Goal: Information Seeking & Learning: Learn about a topic

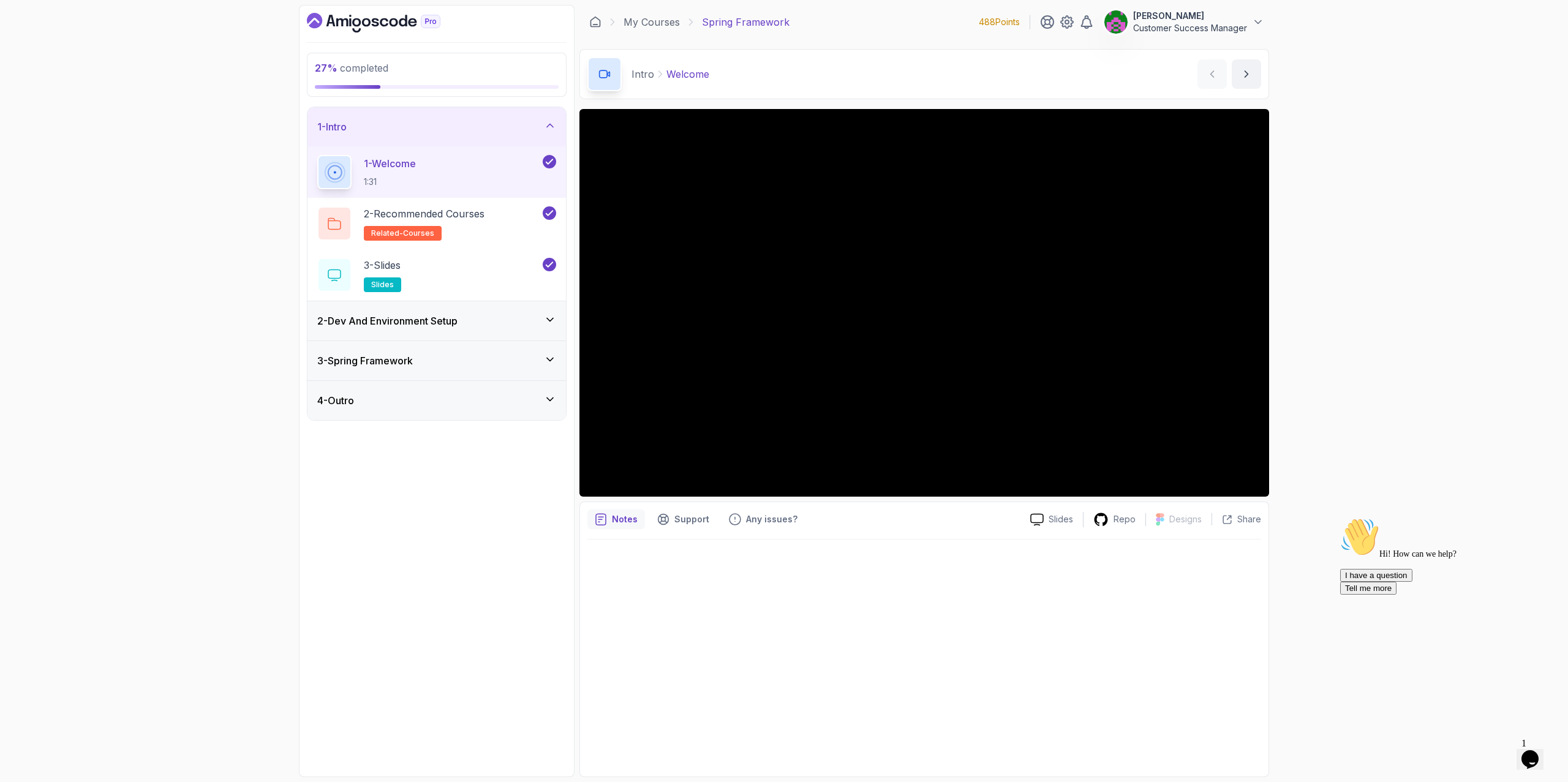
click at [1537, 758] on icon "$i18n('chat', 'chat_widget')" at bounding box center [1530, 759] width 17 height 18
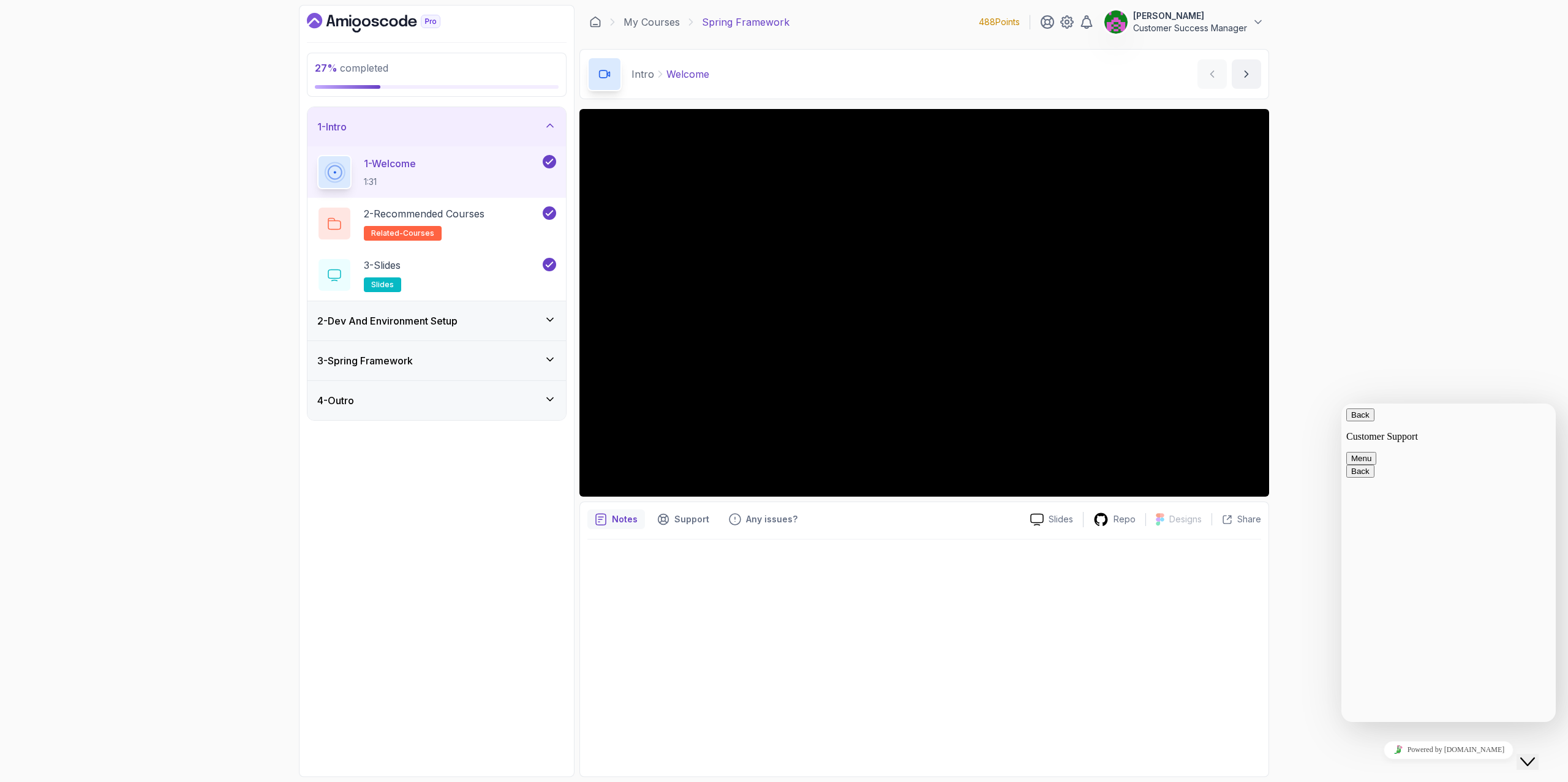
click at [1535, 757] on icon "Close Chat This icon closes the chat window." at bounding box center [1527, 761] width 14 height 14
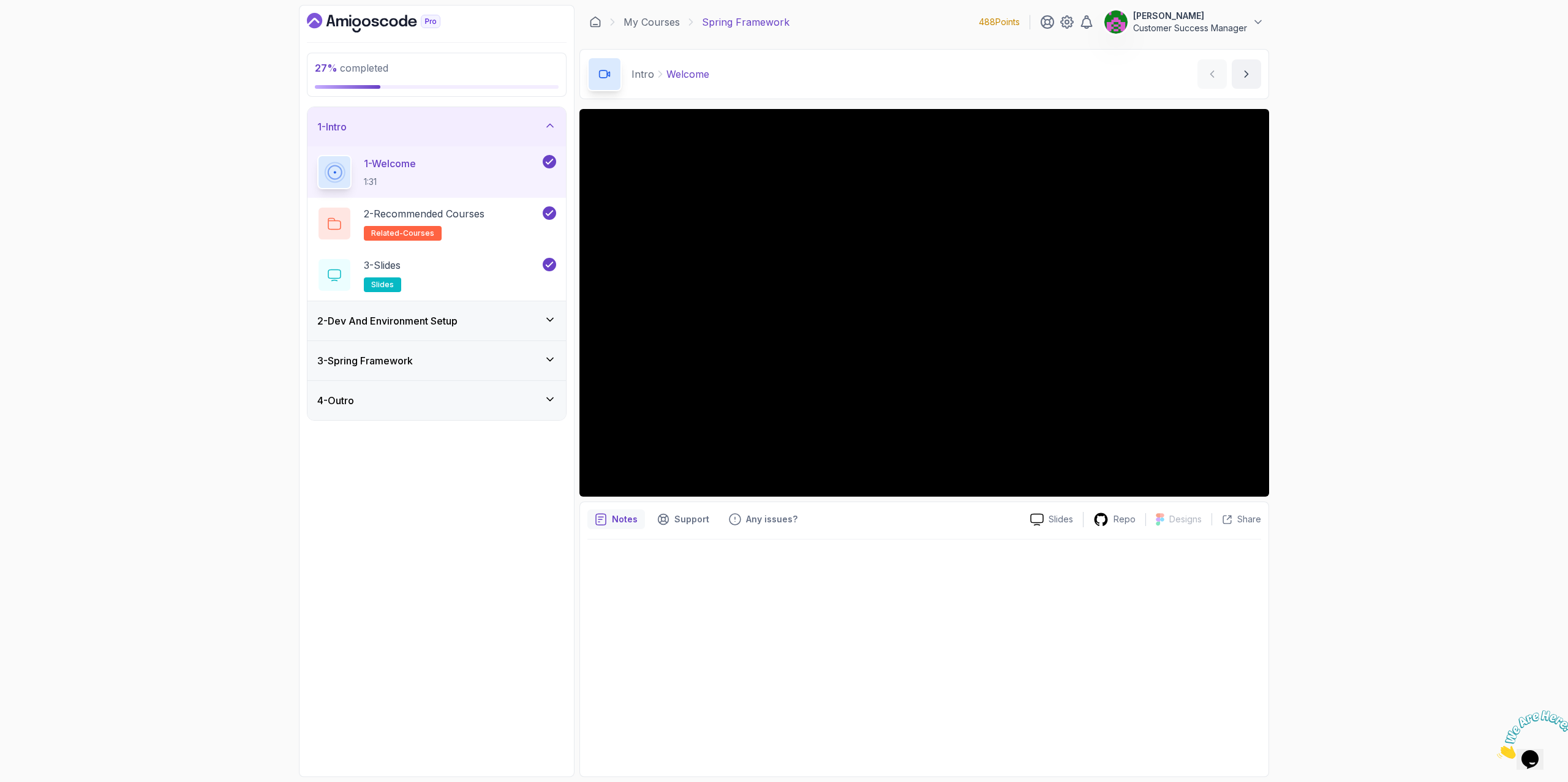
click at [1539, 757] on img at bounding box center [1534, 735] width 76 height 49
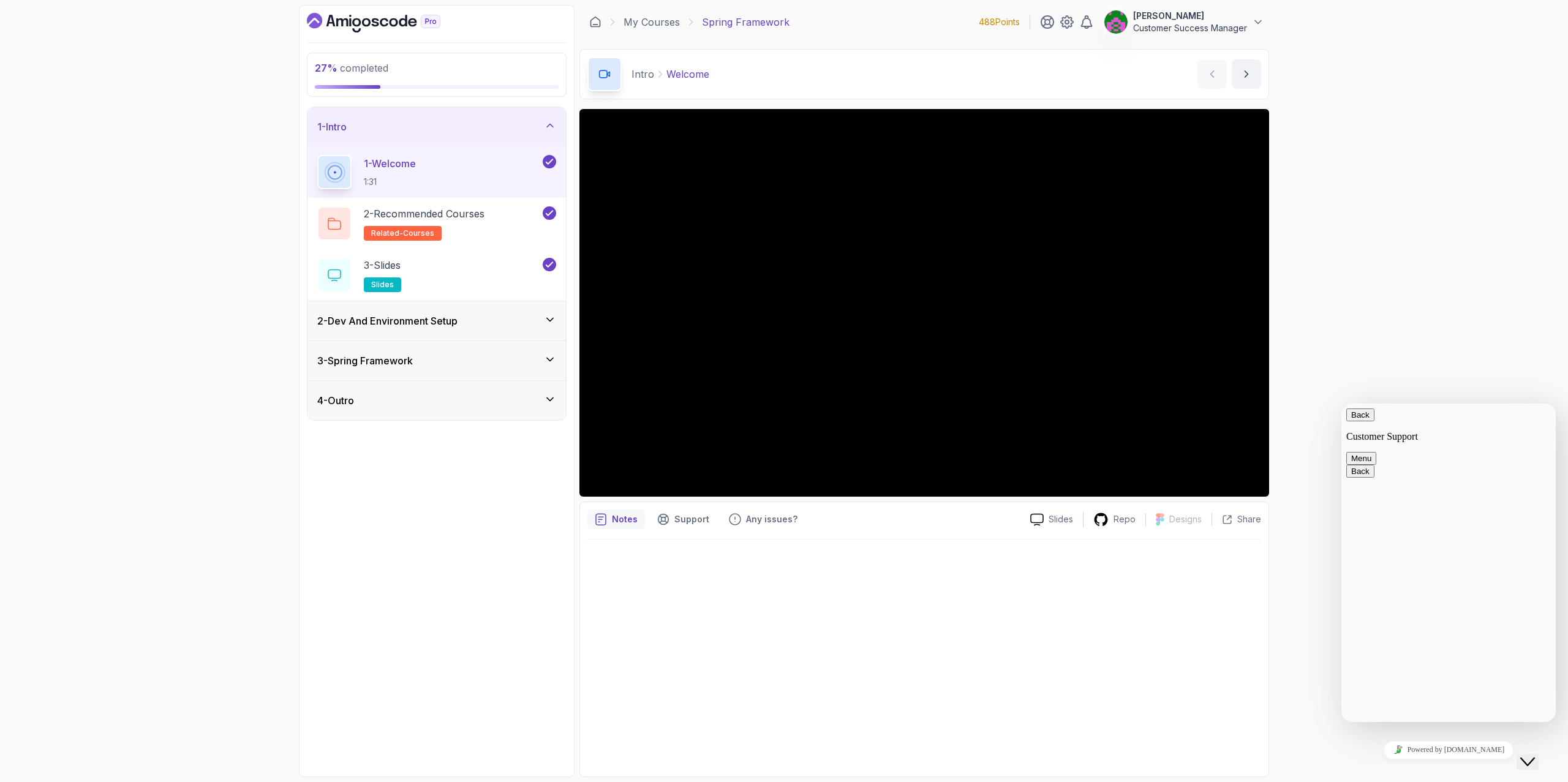
click at [1535, 755] on icon "Close Chat This icon closes the chat window." at bounding box center [1527, 761] width 14 height 14
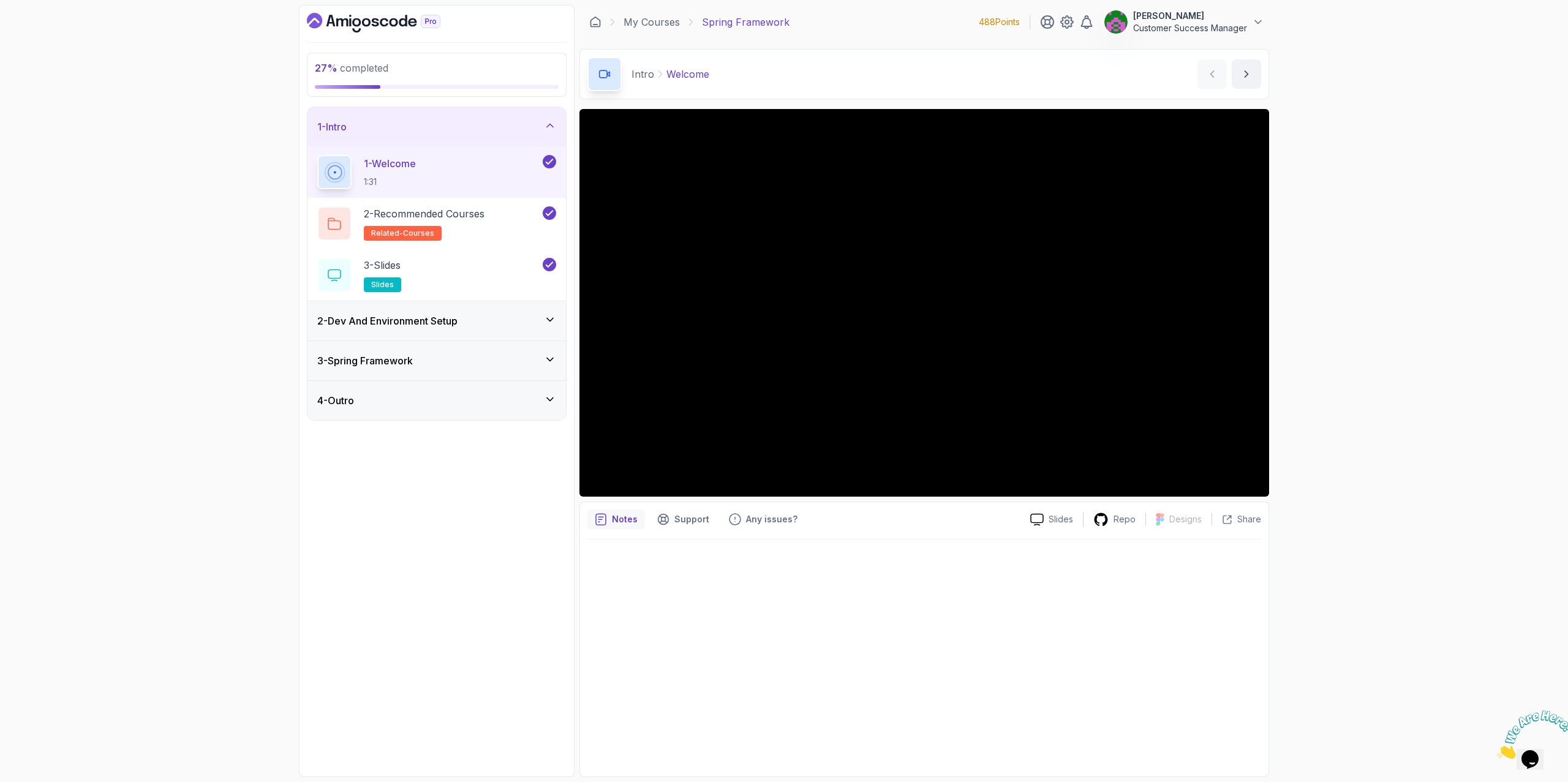
click at [1539, 753] on img at bounding box center [1534, 735] width 76 height 49
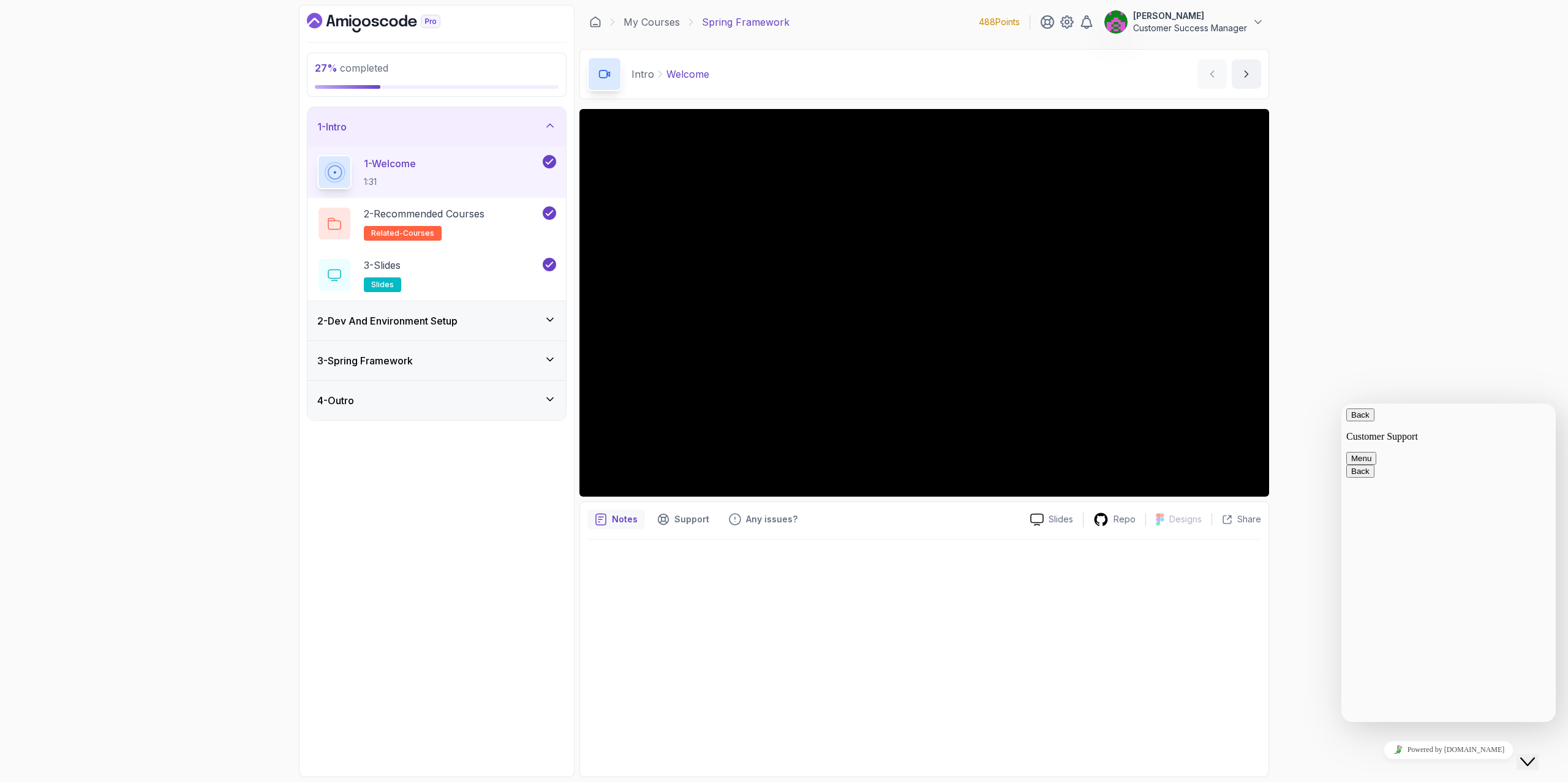
click at [1535, 755] on icon "Close Chat This icon closes the chat window." at bounding box center [1527, 761] width 14 height 14
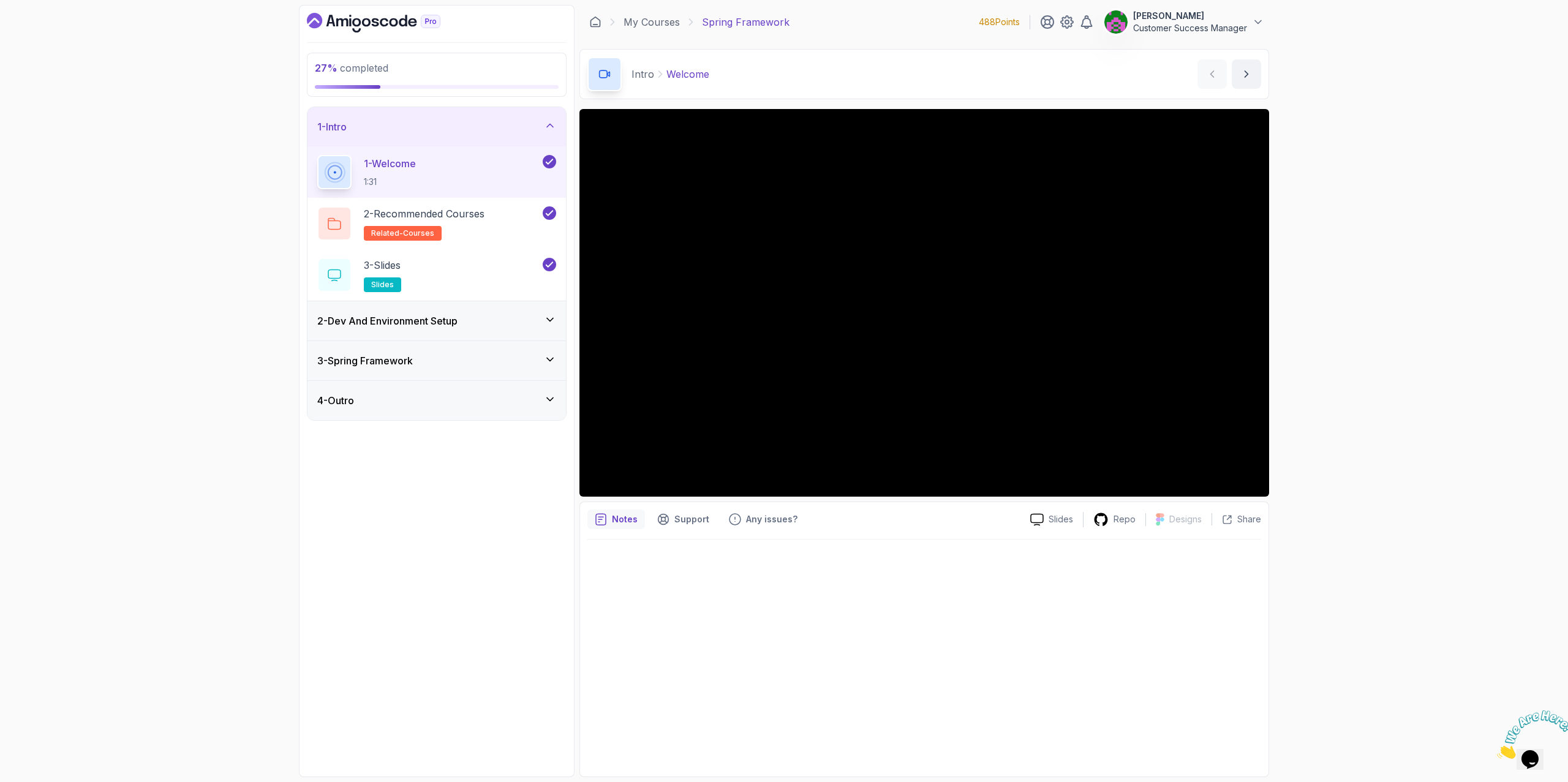
drag, startPoint x: 1411, startPoint y: 75, endPoint x: 1428, endPoint y: 19, distance: 58.5
click at [1411, 75] on div "27 % completed 1 - Intro 1 - Welcome 1:31 2 - Recommended Courses related-cours…" at bounding box center [784, 391] width 1568 height 782
click at [454, 319] on h3 "2 - Dev And Environment Setup" at bounding box center [387, 320] width 140 height 14
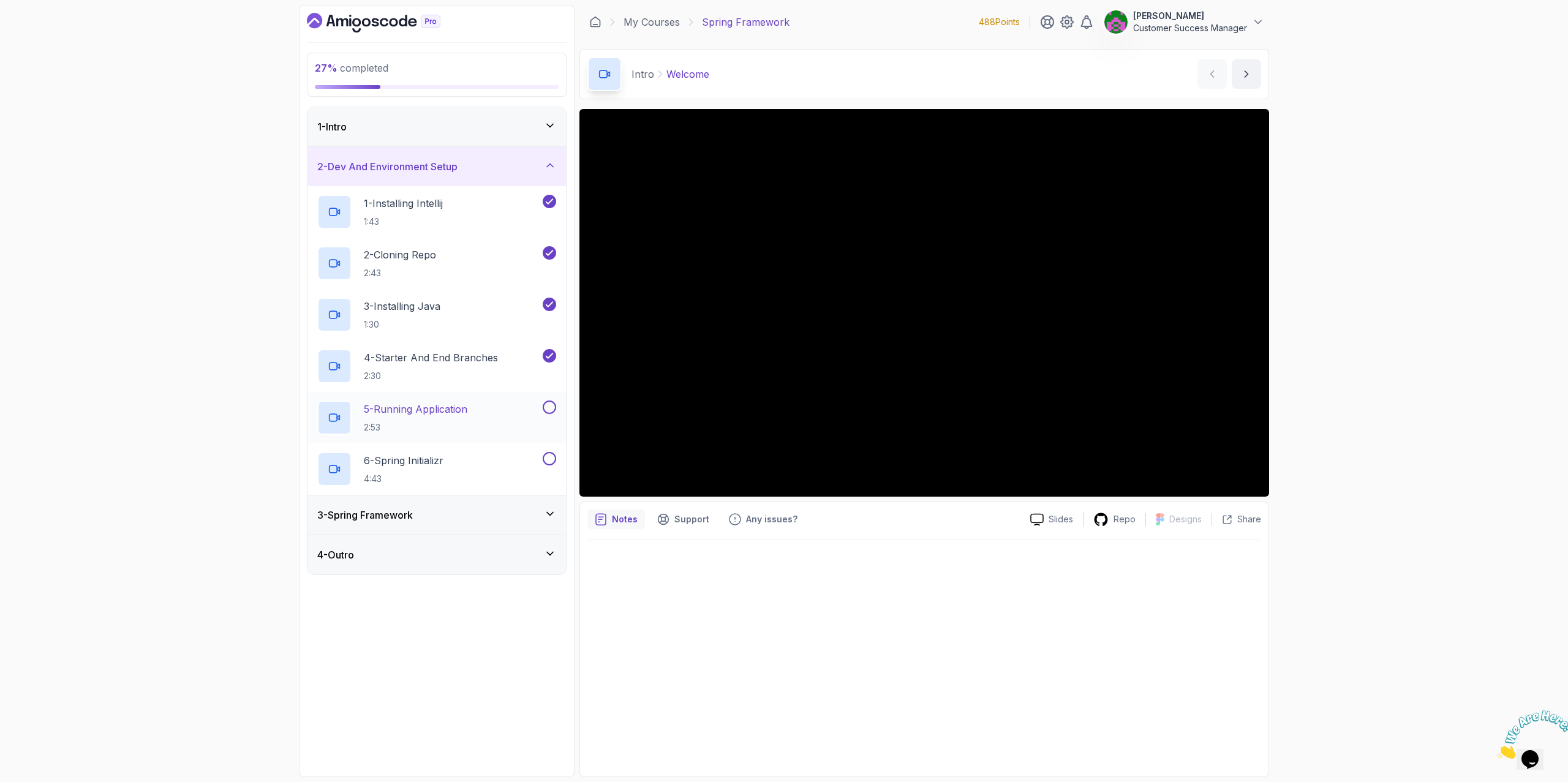
click at [412, 408] on p "5 - Running Application" at bounding box center [415, 408] width 103 height 14
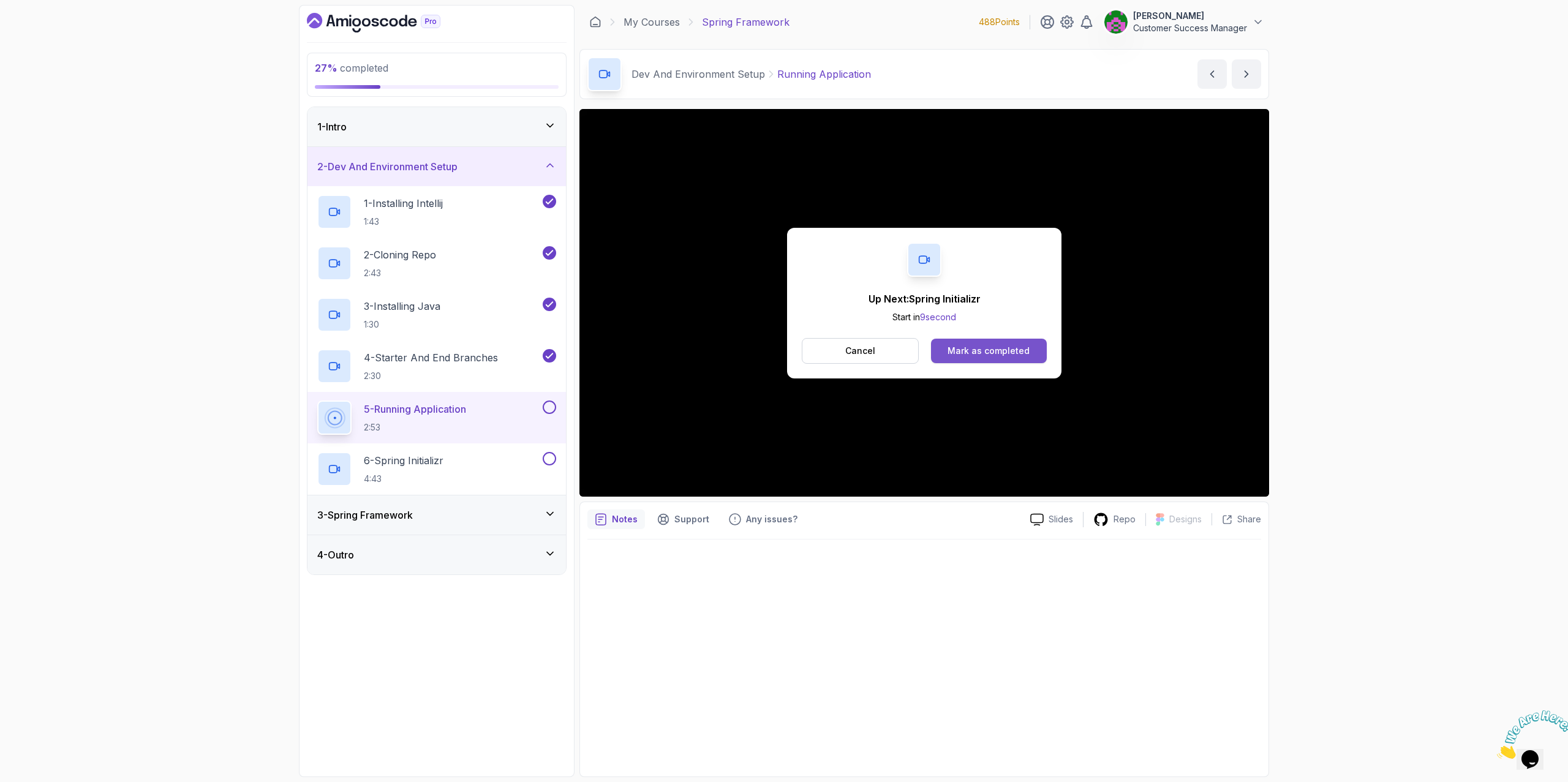
click at [1011, 348] on div "Mark as completed" at bounding box center [989, 351] width 82 height 12
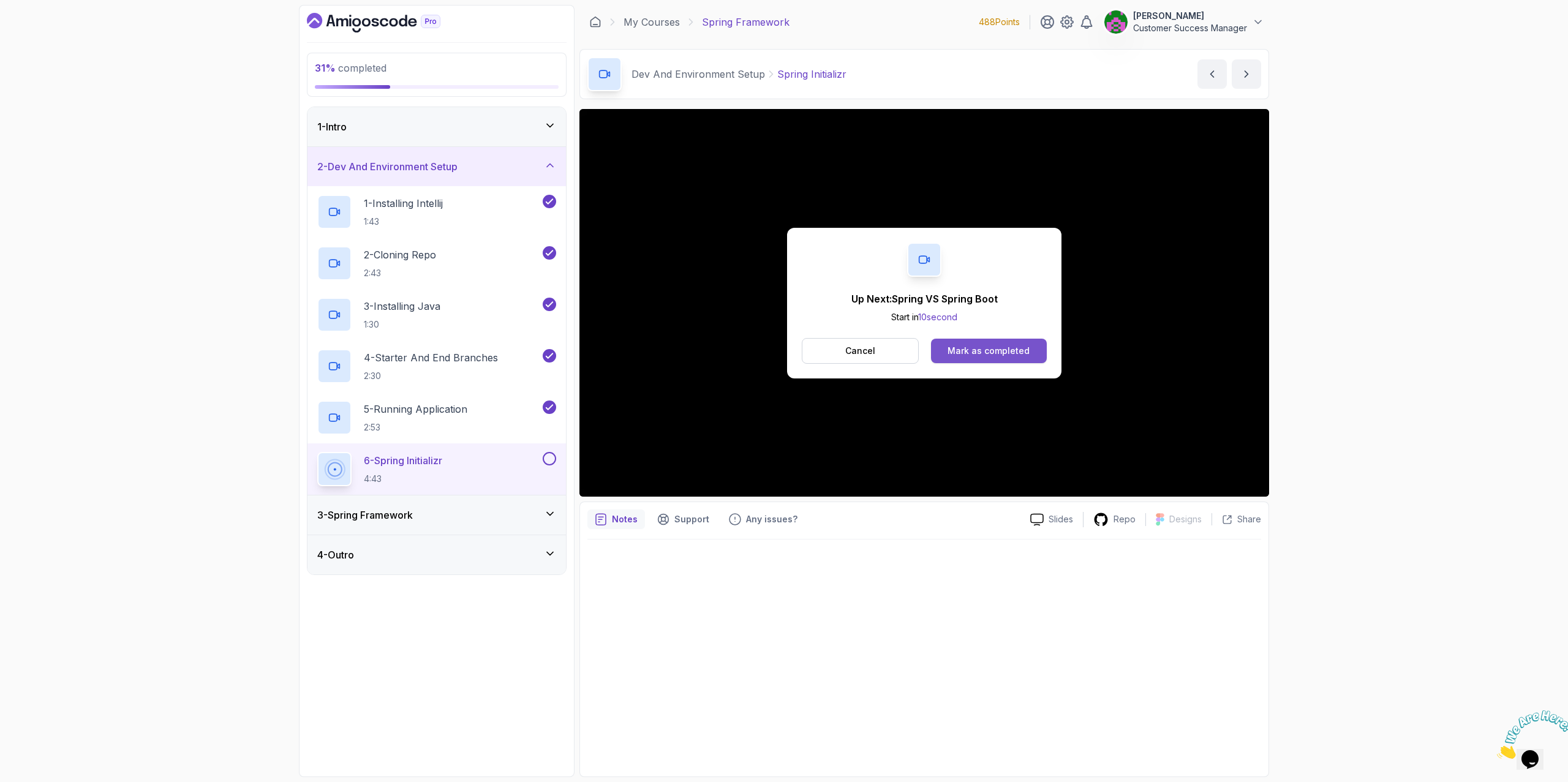
click at [1003, 354] on div "Mark as completed" at bounding box center [989, 351] width 82 height 12
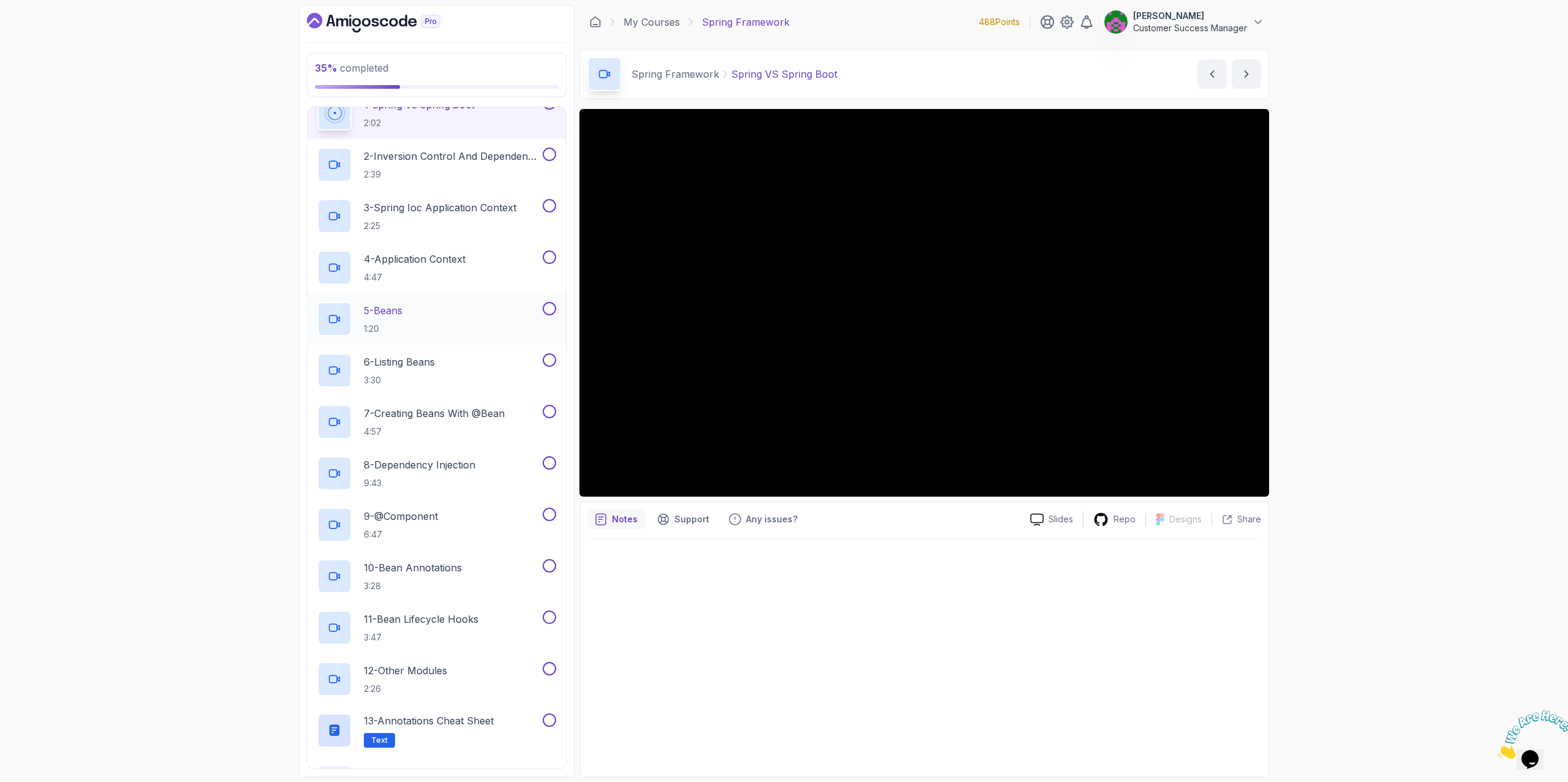
scroll to position [215, 0]
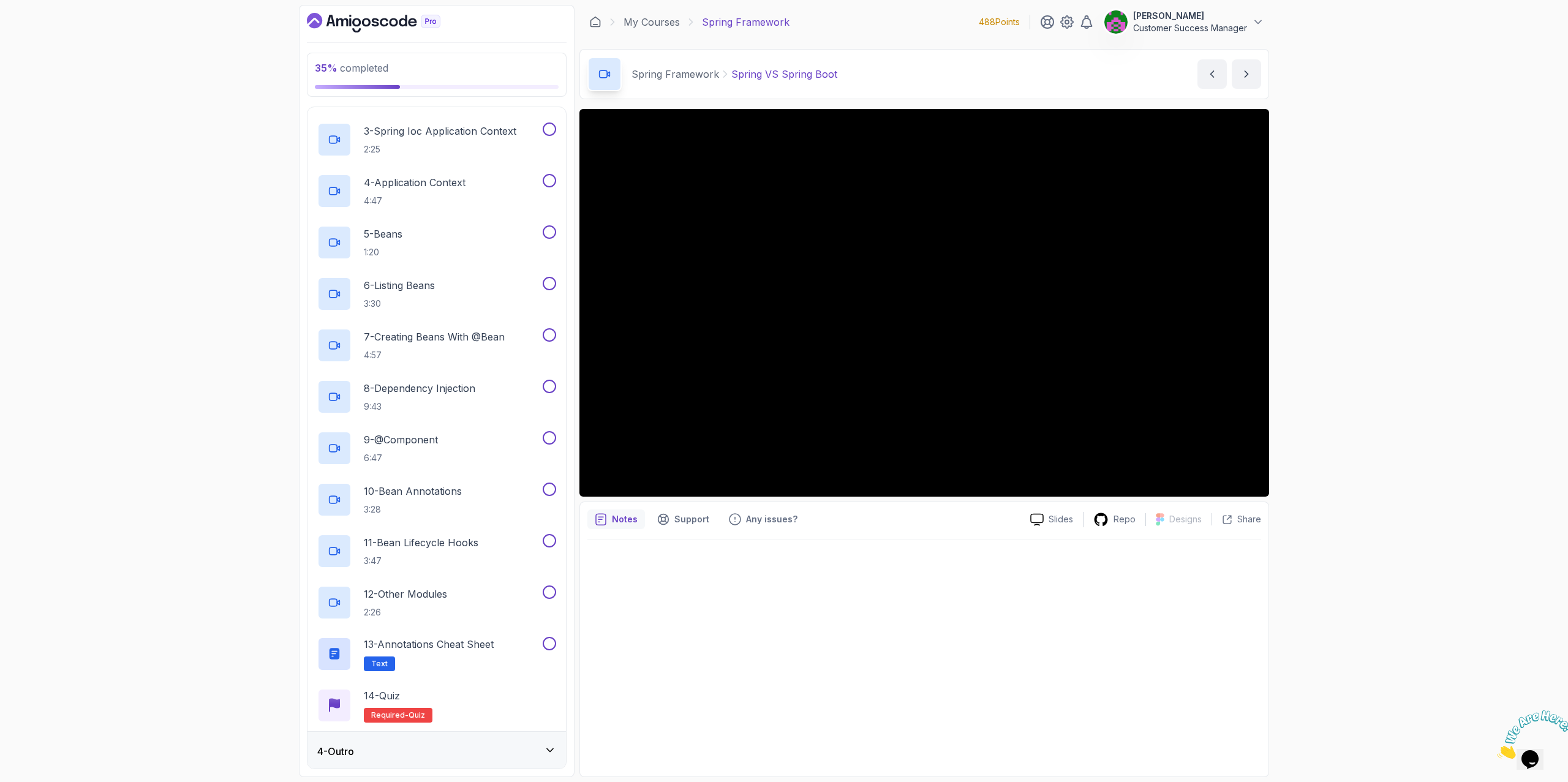
click at [421, 746] on div "4 - Outro" at bounding box center [436, 751] width 239 height 14
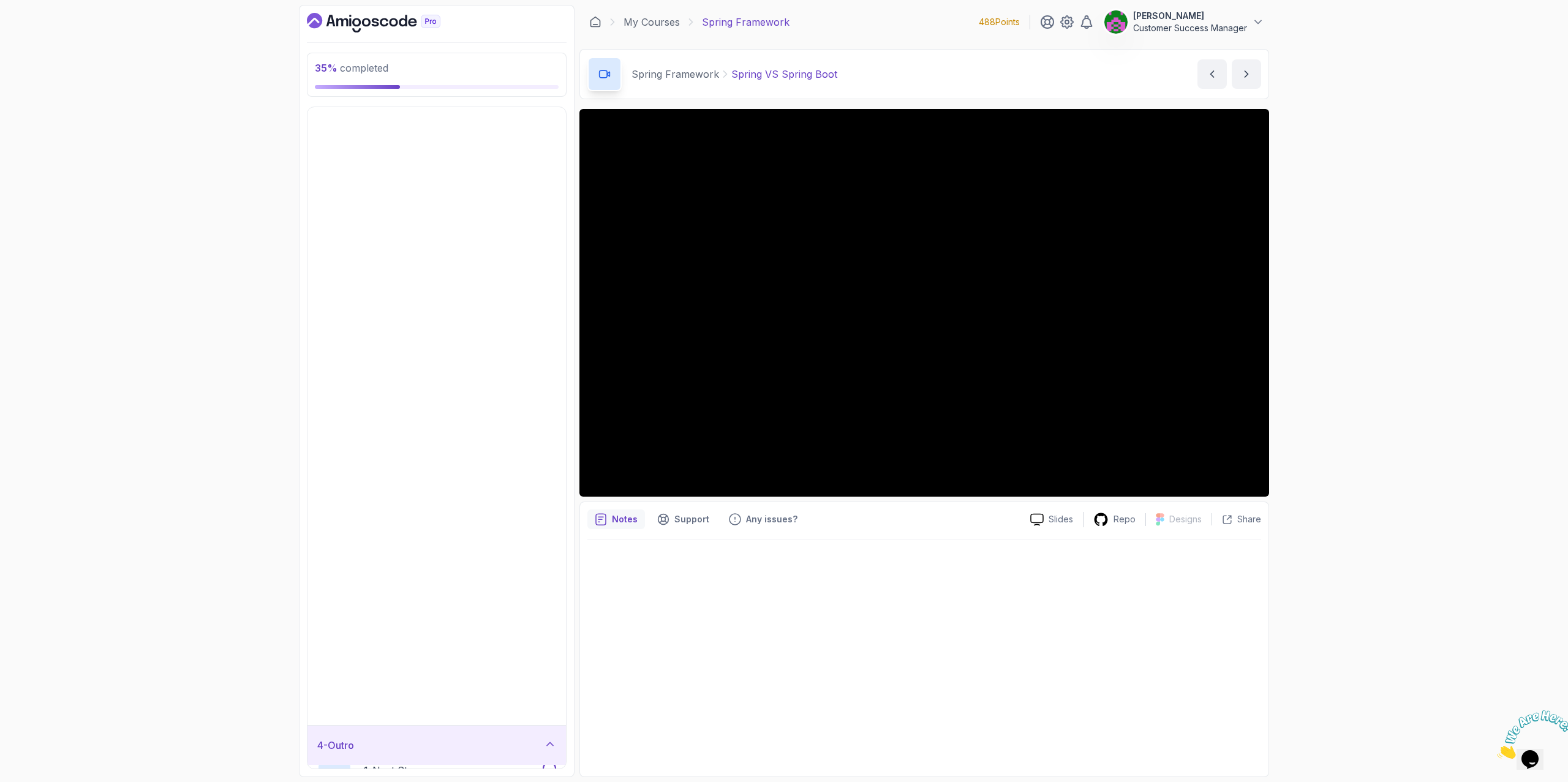
scroll to position [0, 0]
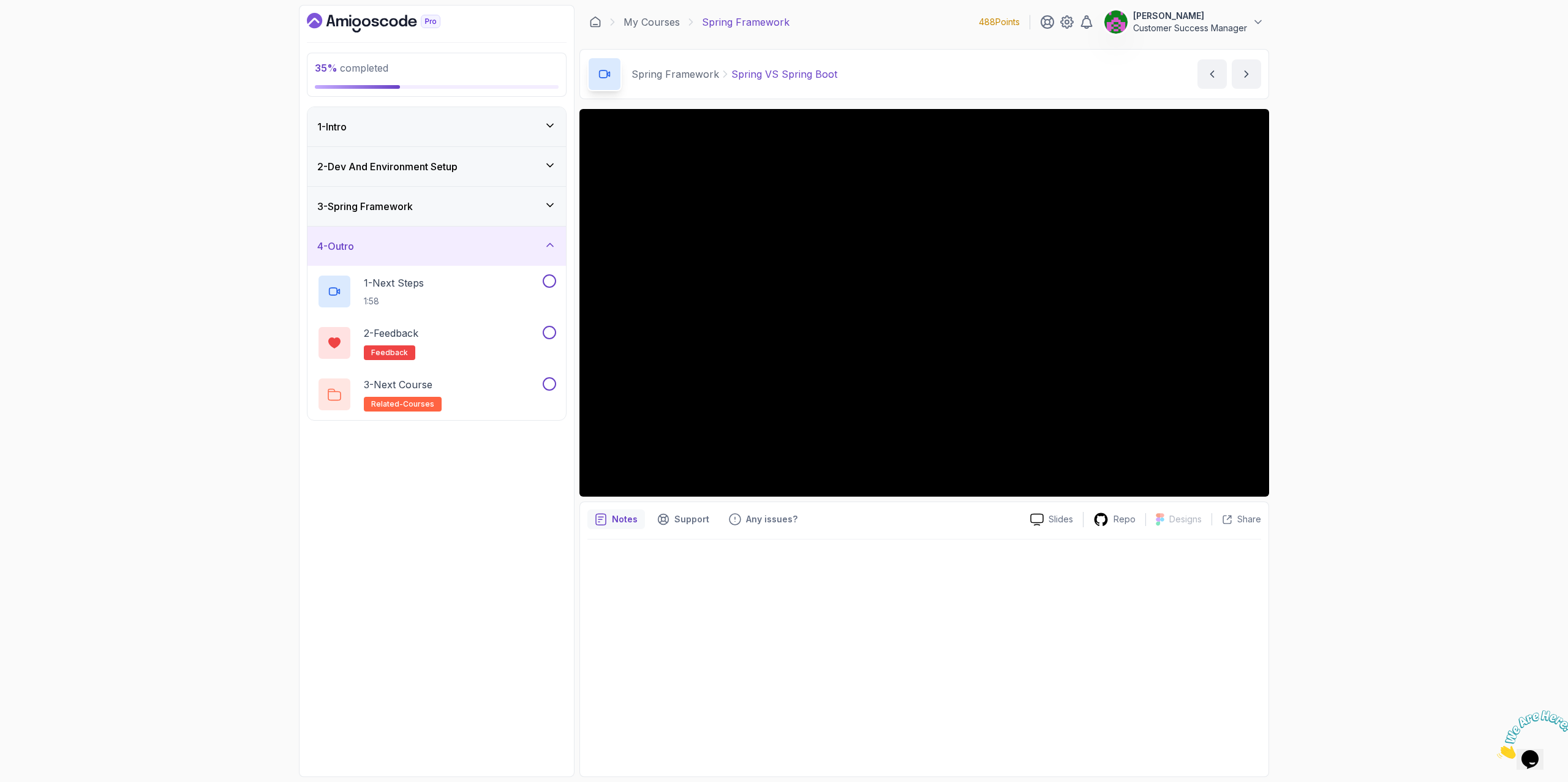
click at [454, 199] on div "3 - Spring Framework" at bounding box center [436, 206] width 239 height 14
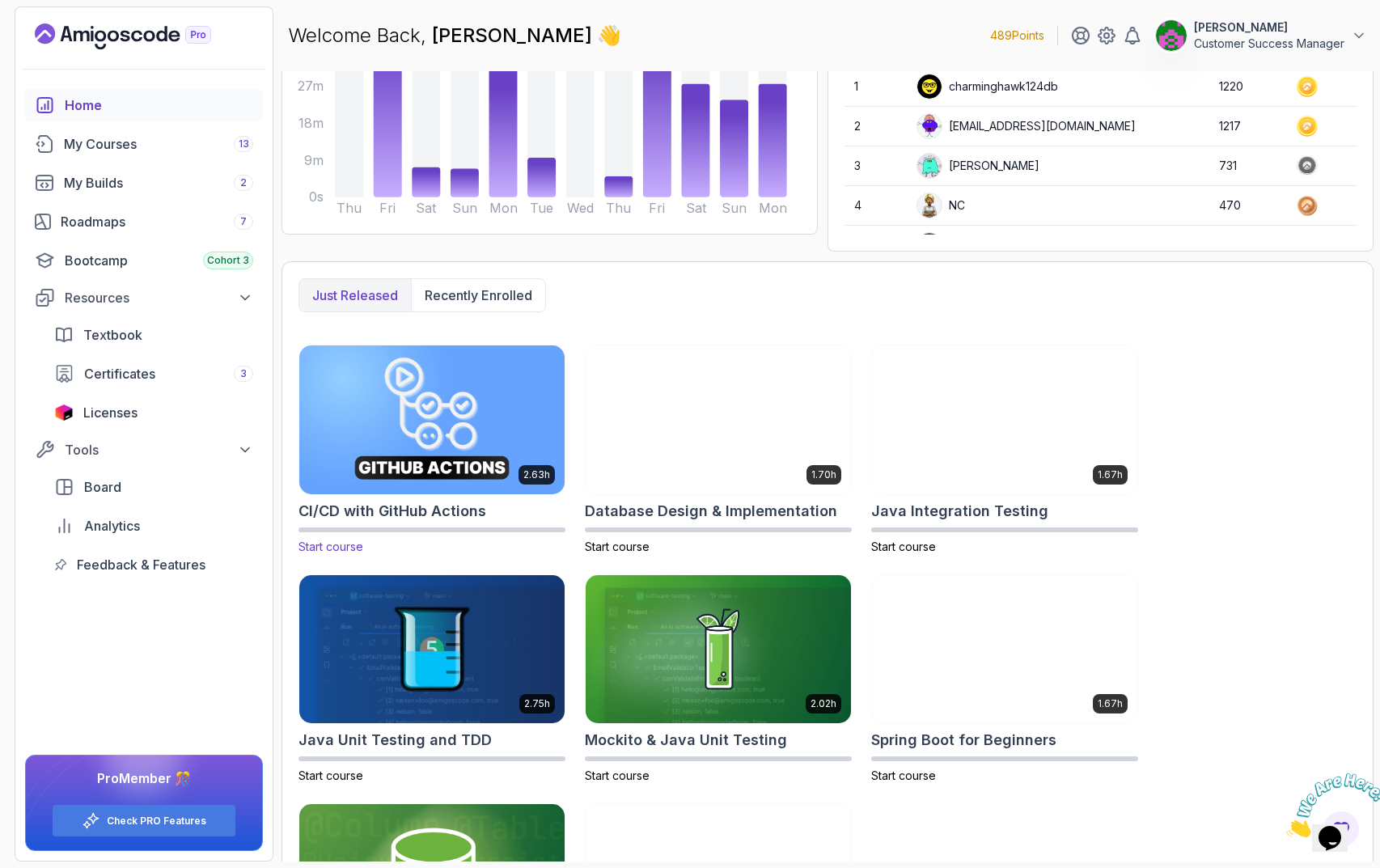
scroll to position [397, 0]
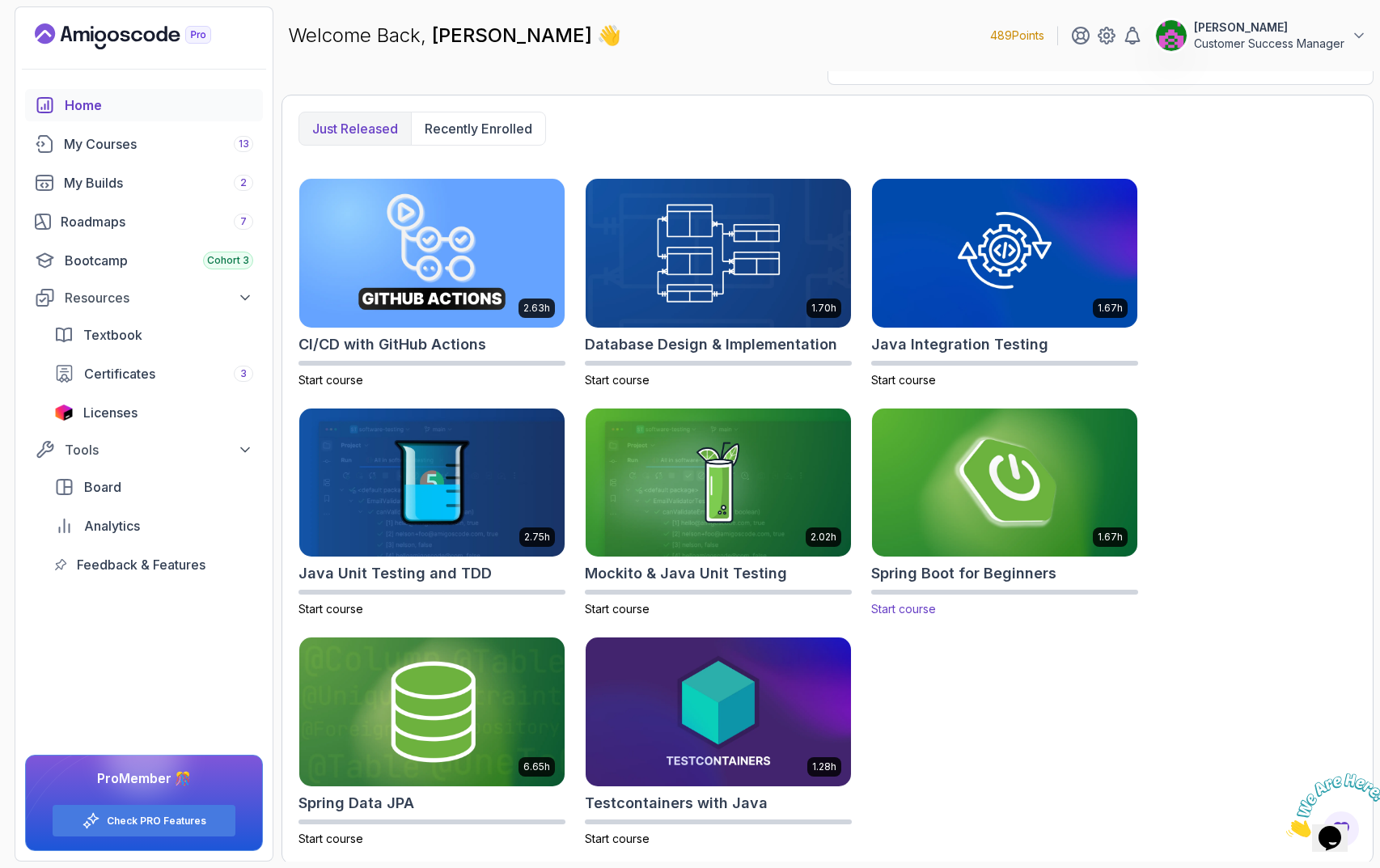
click at [975, 476] on img at bounding box center [1005, 482] width 278 height 156
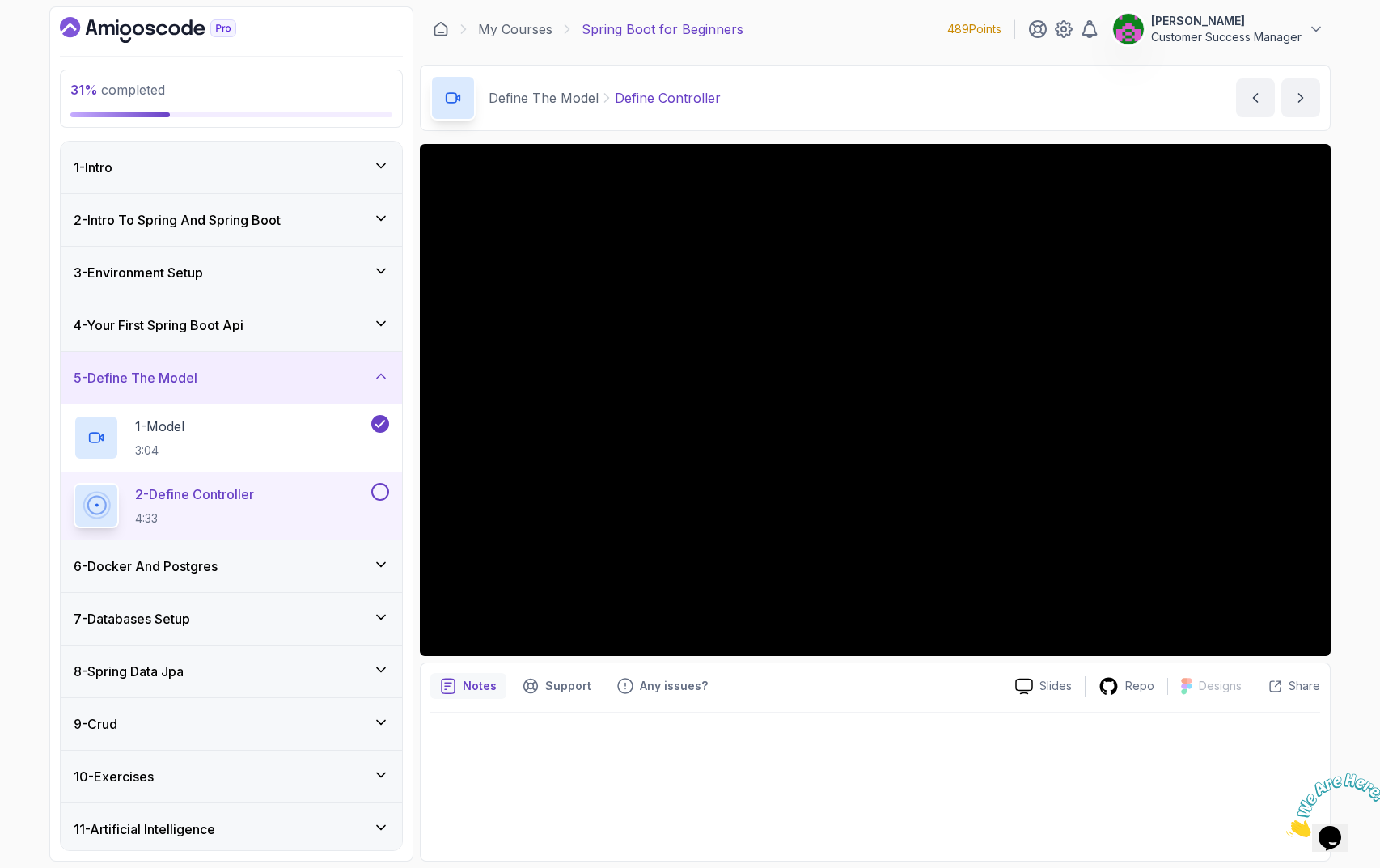
click at [254, 321] on div "4 - Your First Spring Boot Api" at bounding box center [230, 324] width 315 height 19
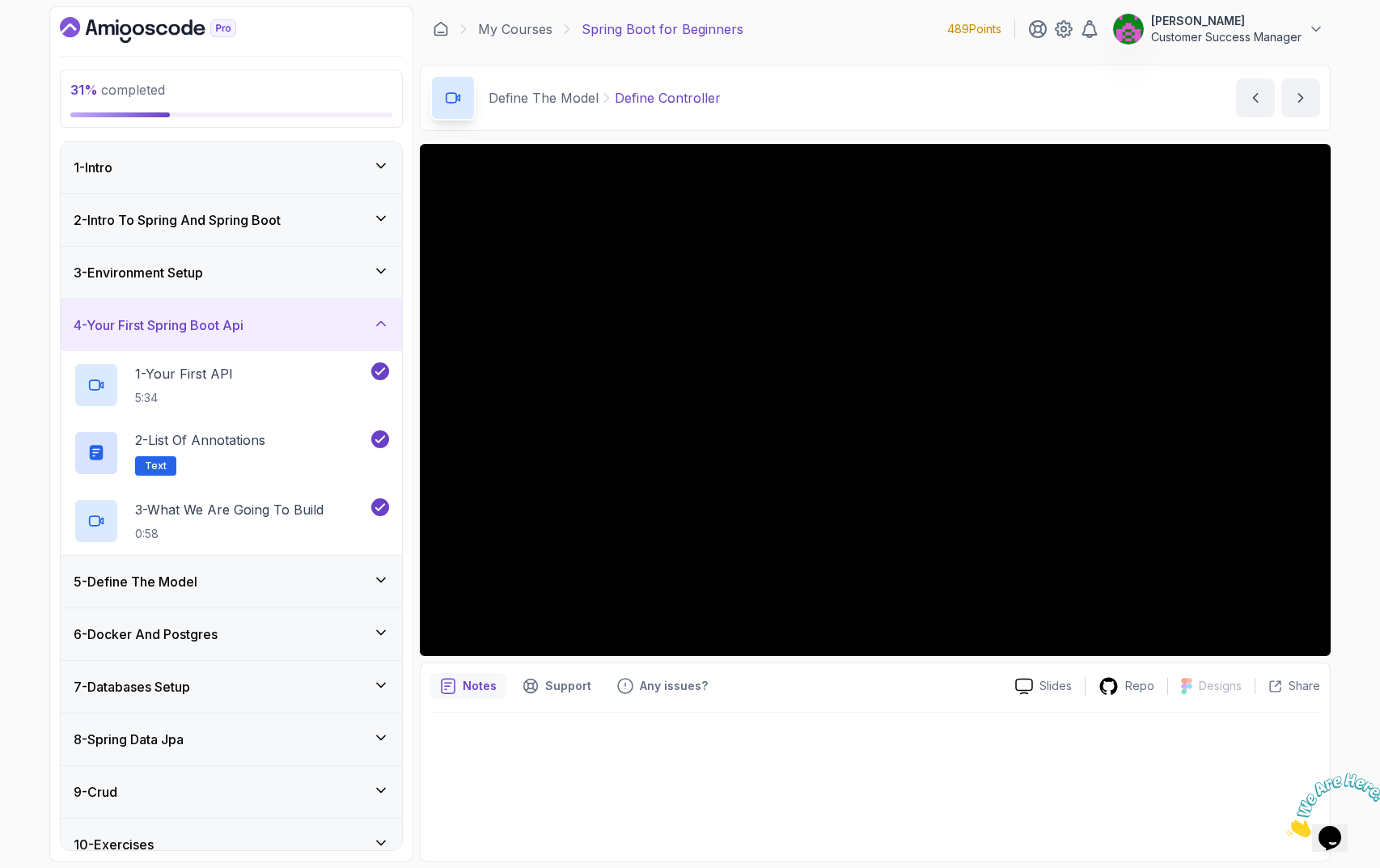
click at [226, 271] on div "3 - Environment Setup" at bounding box center [230, 272] width 315 height 19
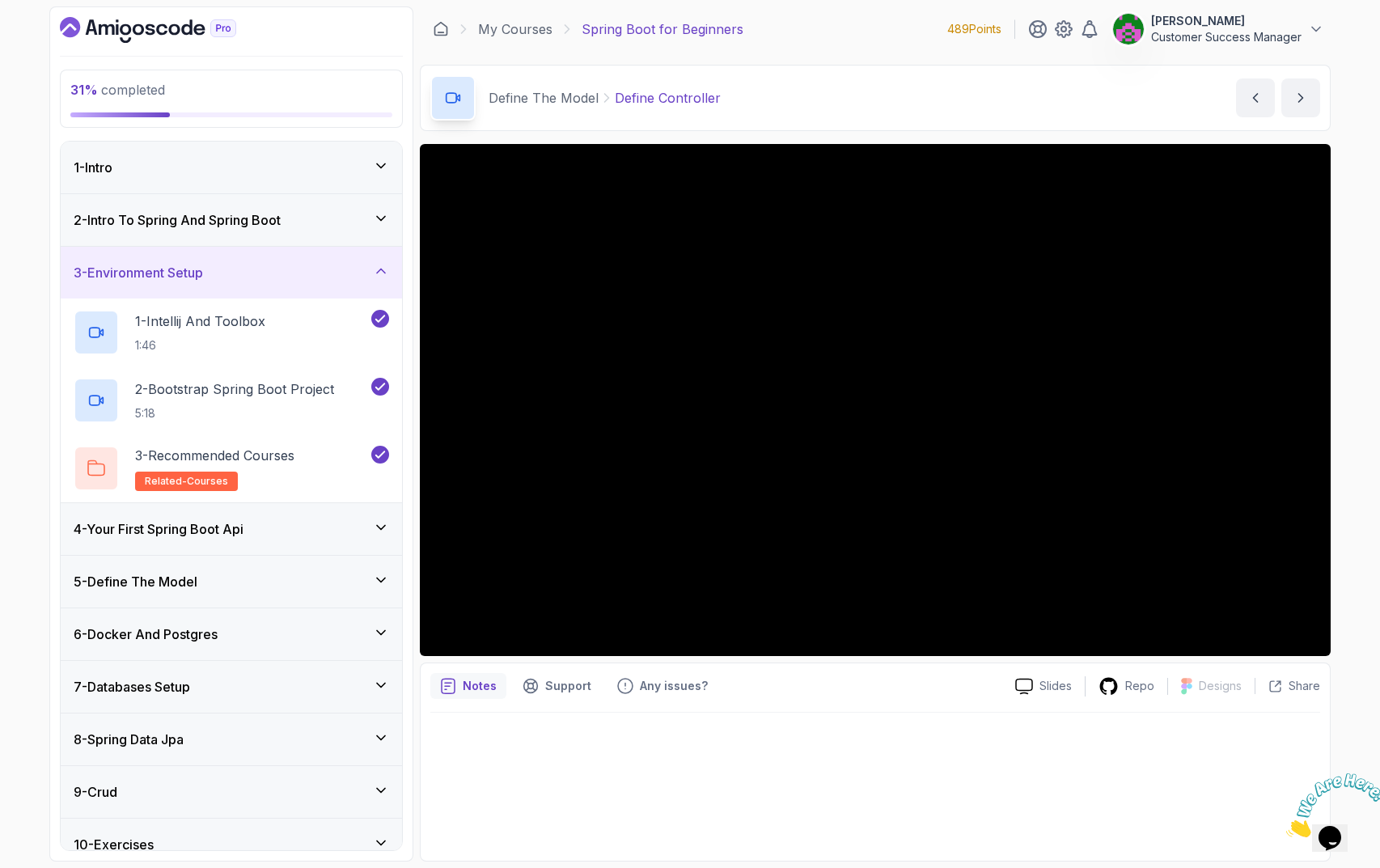
click at [218, 214] on h3 "2 - Intro To Spring And Spring Boot" at bounding box center [176, 219] width 207 height 19
